Goal: Learn about a topic

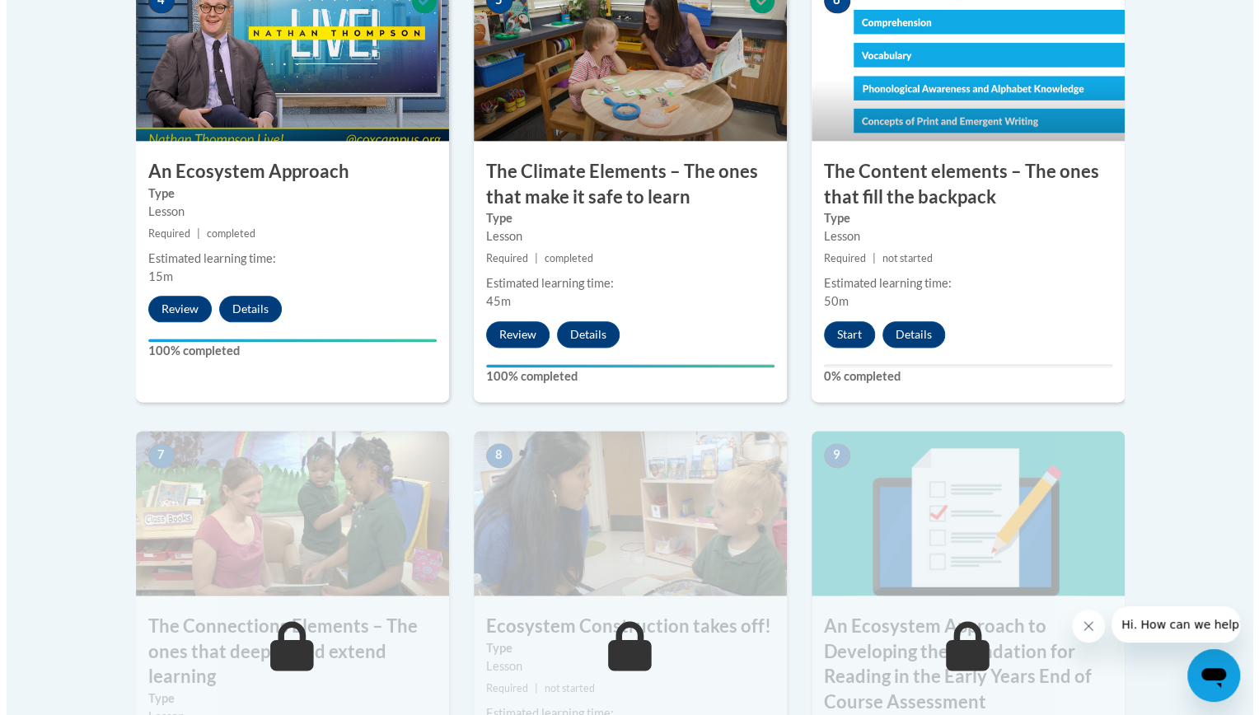
scroll to position [1080, 0]
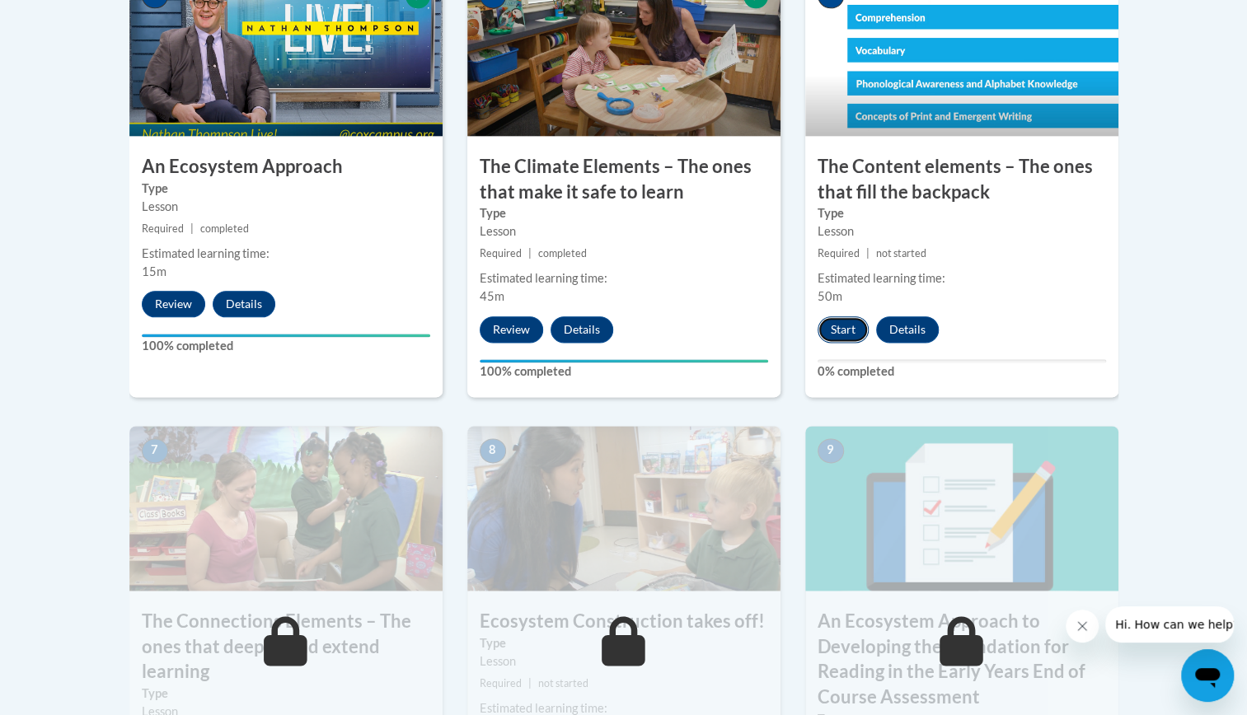
click at [831, 325] on button "Start" at bounding box center [842, 329] width 51 height 26
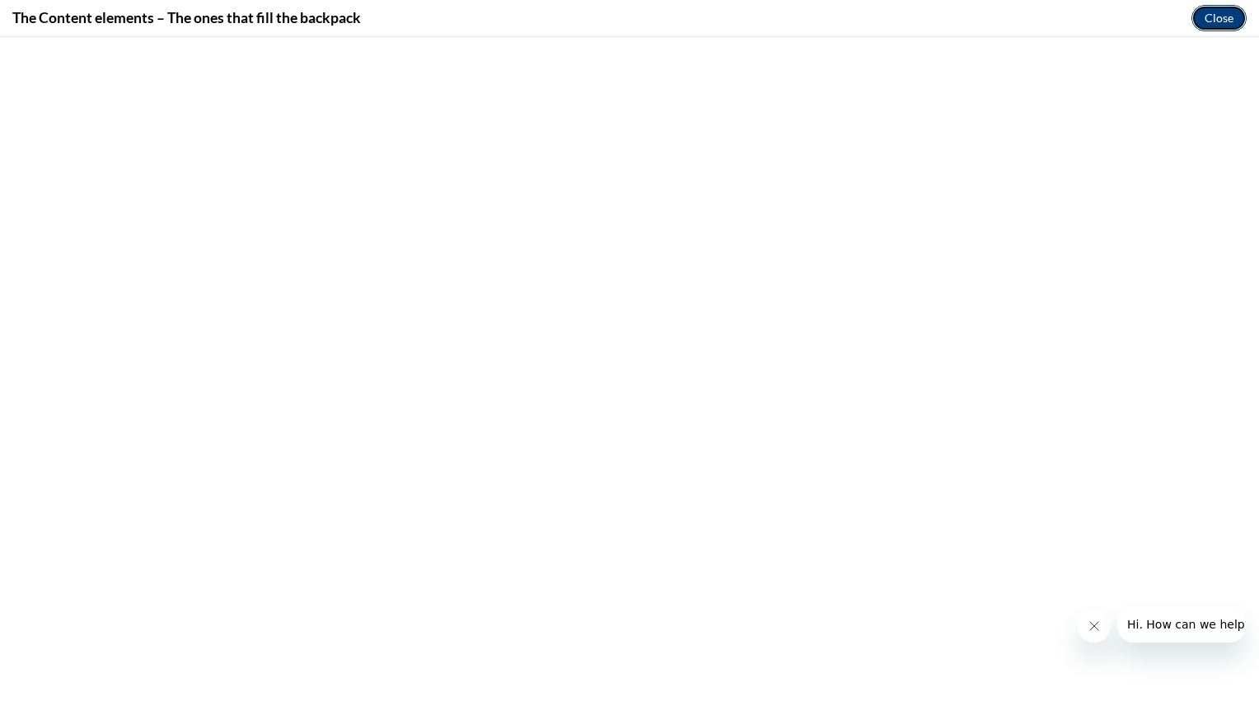
click at [1211, 15] on button "Close" at bounding box center [1219, 18] width 55 height 26
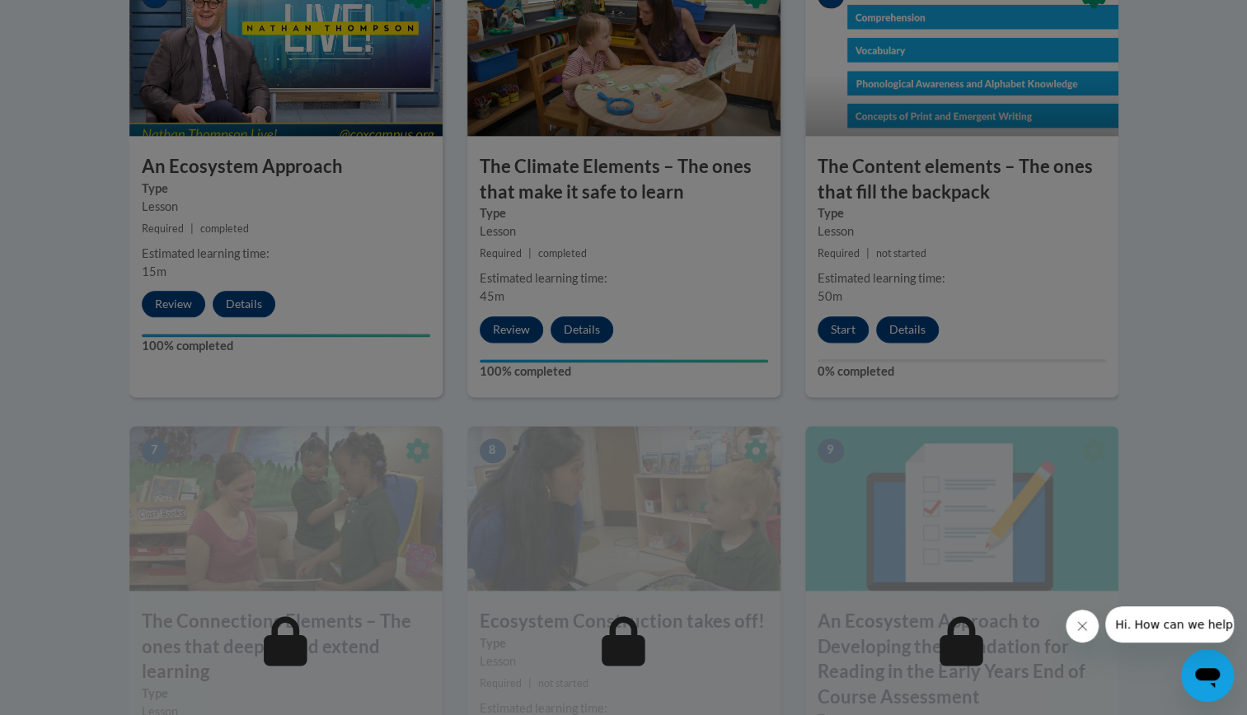
click at [1218, 24] on div at bounding box center [623, 357] width 1247 height 715
click at [1212, 21] on div at bounding box center [623, 357] width 1247 height 715
click at [1211, 20] on div at bounding box center [623, 357] width 1247 height 715
click at [1213, 13] on div at bounding box center [623, 357] width 1247 height 715
click at [1214, 31] on div at bounding box center [623, 357] width 1247 height 715
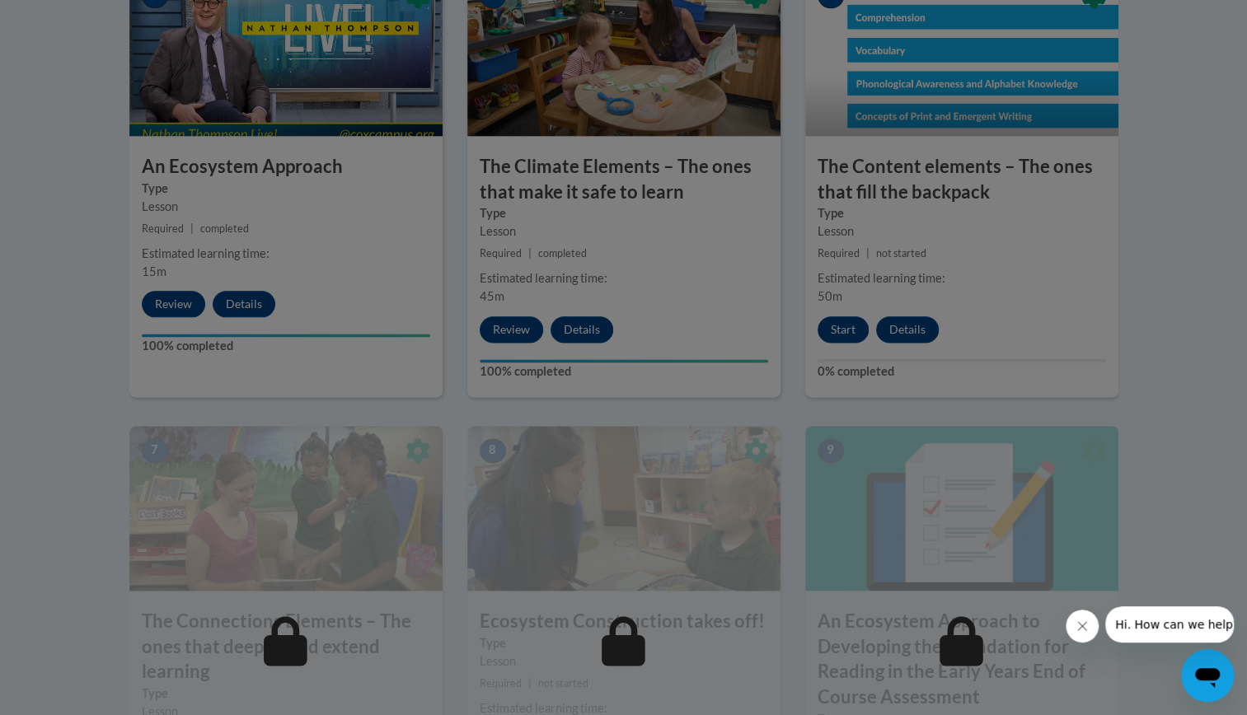
click at [1081, 633] on button "Close message from company" at bounding box center [1081, 626] width 33 height 33
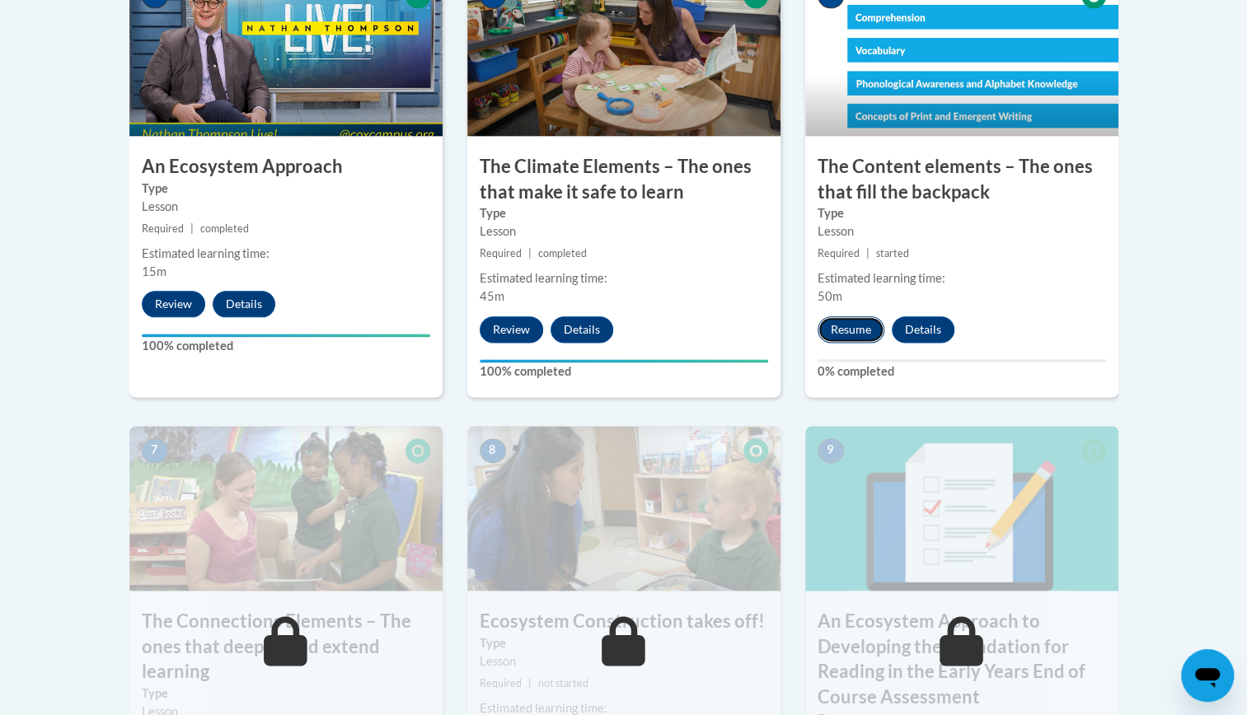
click at [845, 331] on button "Resume" at bounding box center [850, 329] width 67 height 26
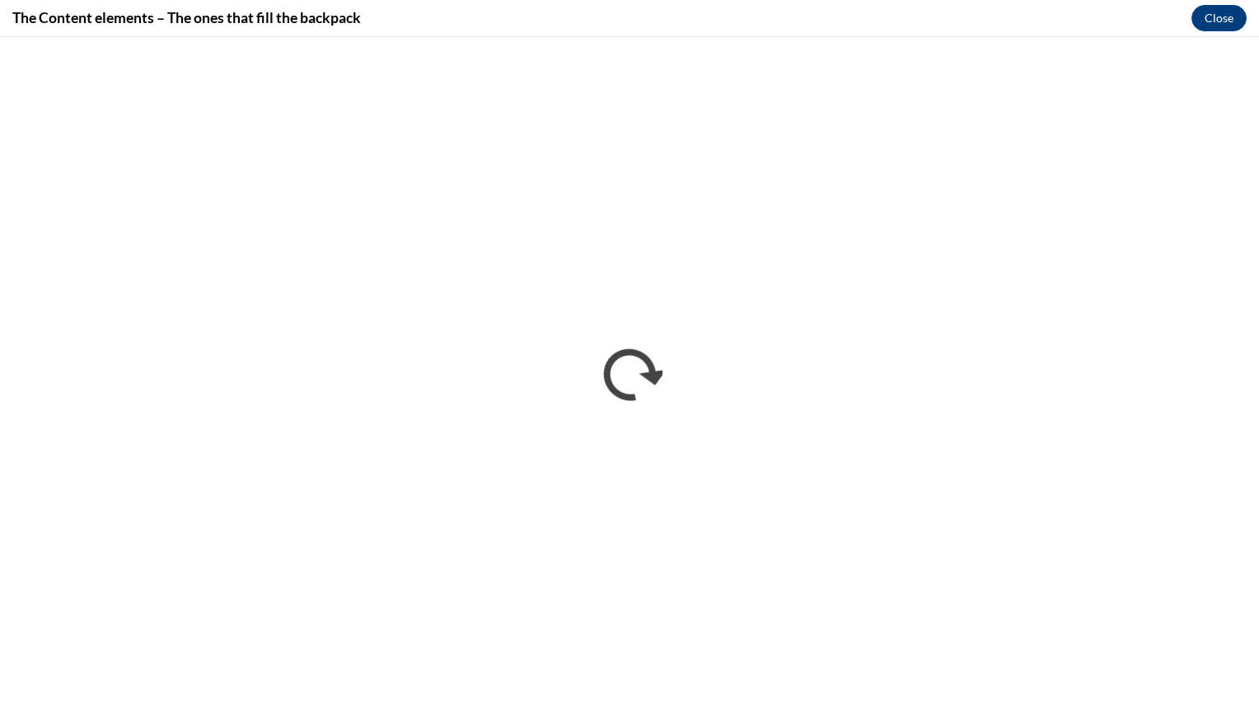
scroll to position [0, 0]
